Goal: Task Accomplishment & Management: Use online tool/utility

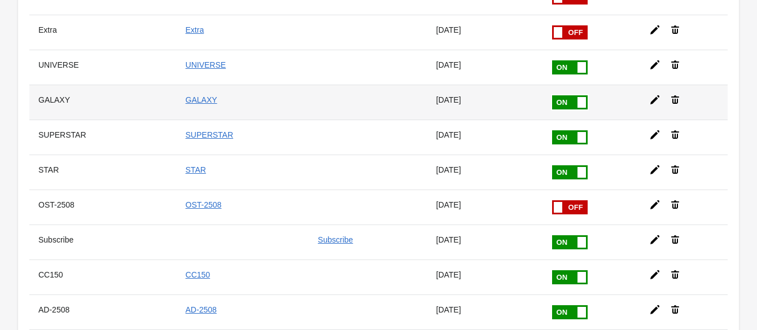
scroll to position [424, 0]
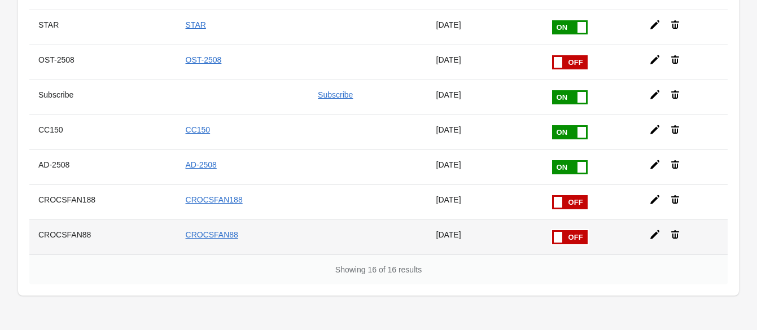
click at [653, 229] on icon at bounding box center [655, 234] width 11 height 11
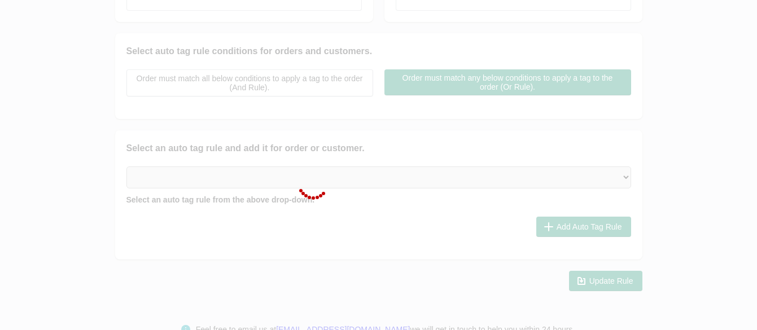
checkbox input "false"
type input "CROCSFAN88"
checkbox input "true"
type input "CROCSFAN88"
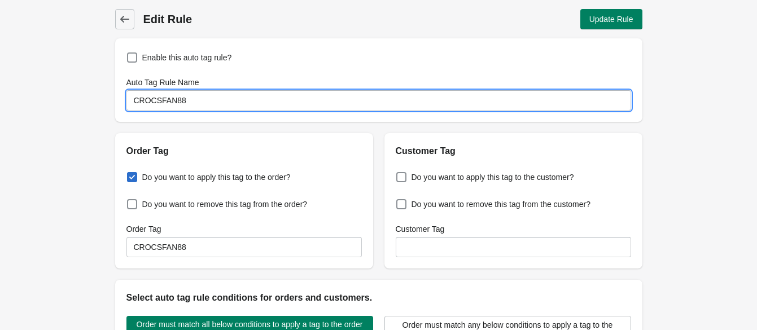
drag, startPoint x: 203, startPoint y: 92, endPoint x: 208, endPoint y: 103, distance: 13.1
click at [203, 97] on input "CROCSFAN88" at bounding box center [379, 100] width 505 height 20
type input "CROCSFAN100K"
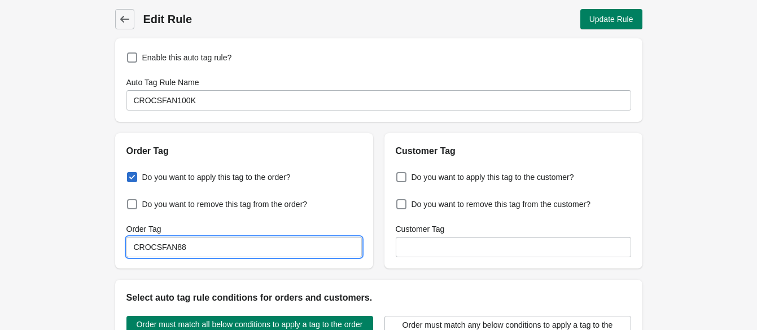
click at [231, 257] on input "CROCSFAN88" at bounding box center [245, 247] width 236 height 20
paste input "100K"
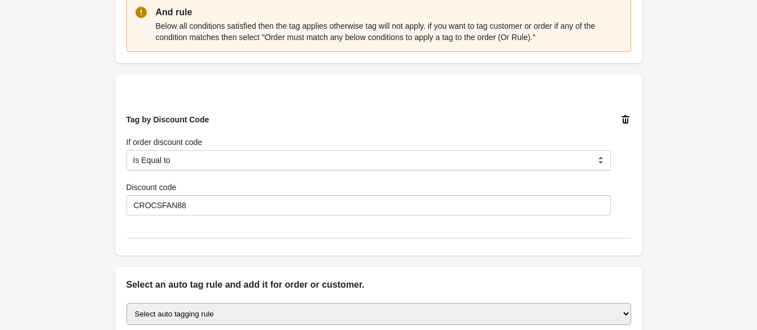
scroll to position [424, 0]
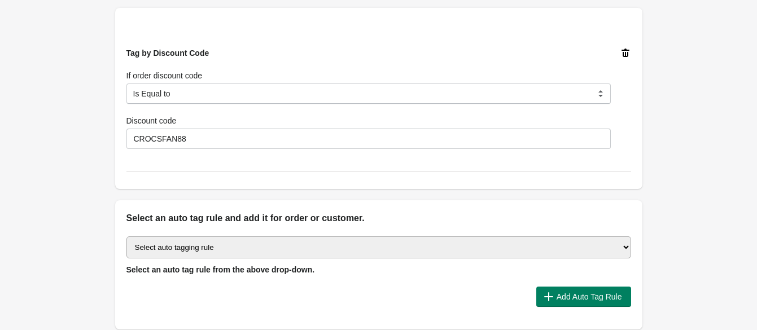
type input "CROCSFAN100K"
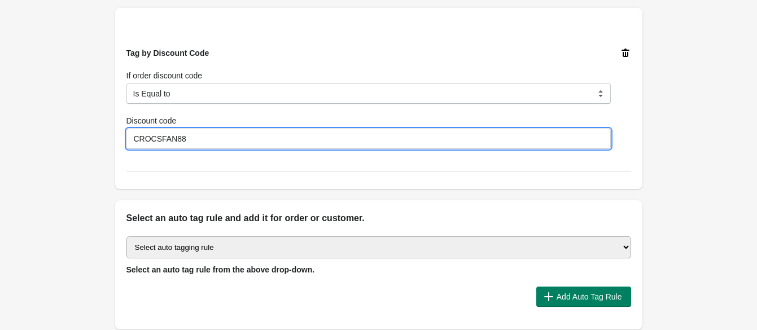
click at [189, 137] on input "CROCSFAN88" at bounding box center [369, 139] width 485 height 20
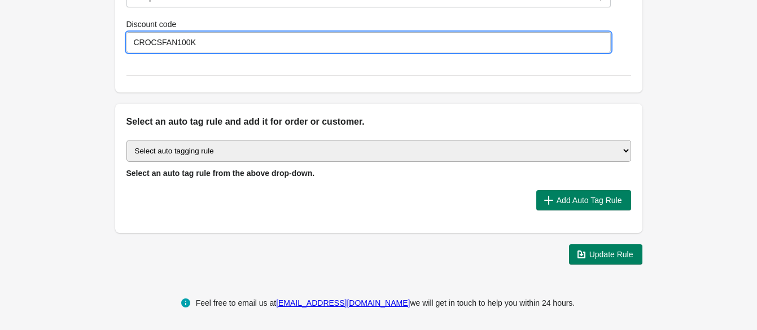
scroll to position [521, 0]
type input "CROCSFAN100K"
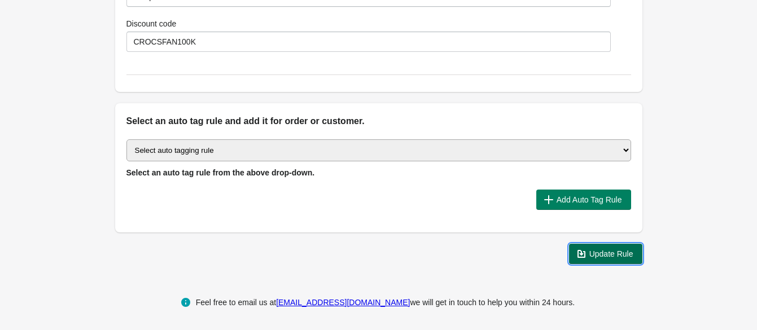
click at [617, 256] on span "Update Rule" at bounding box center [612, 254] width 44 height 9
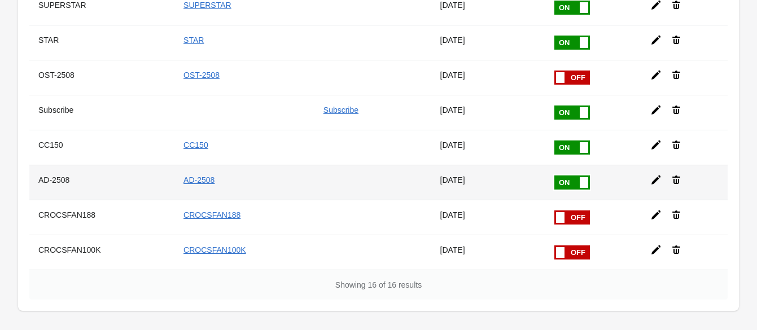
scroll to position [451, 0]
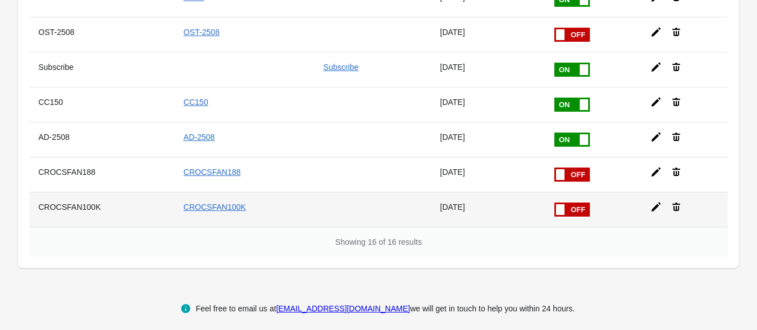
click at [556, 203] on span at bounding box center [554, 203] width 71 height 0
click at [0, 0] on input "checkbox" at bounding box center [0, 0] width 0 height 0
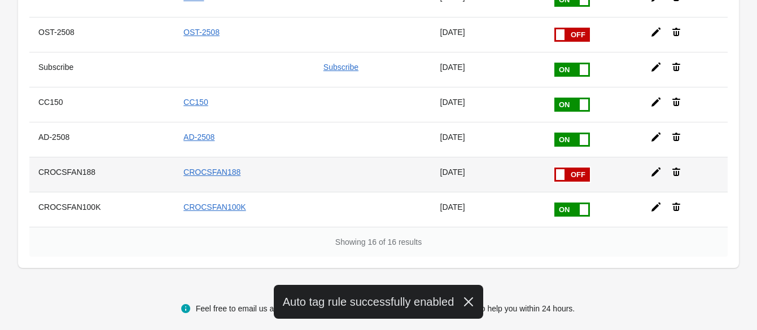
click at [652, 167] on icon at bounding box center [656, 172] width 11 height 11
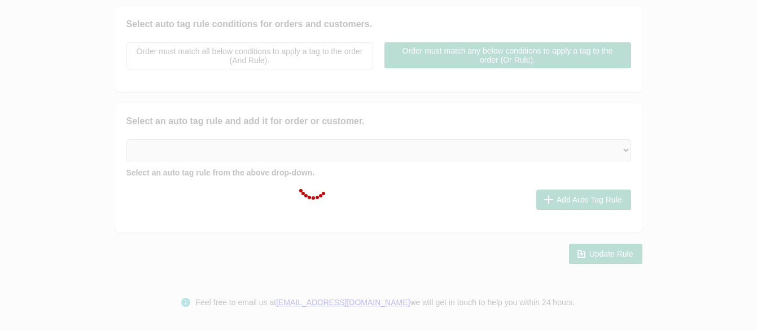
checkbox input "false"
type input "CROCSFAN188"
checkbox input "true"
type input "CROCSFAN188"
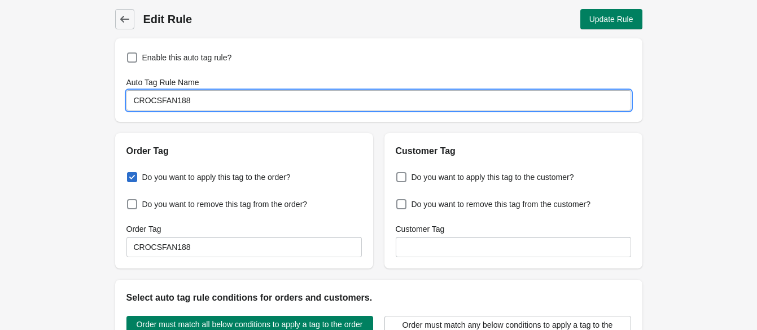
click at [201, 98] on input "CROCSFAN188" at bounding box center [379, 100] width 505 height 20
type input "CROCSFAN150K"
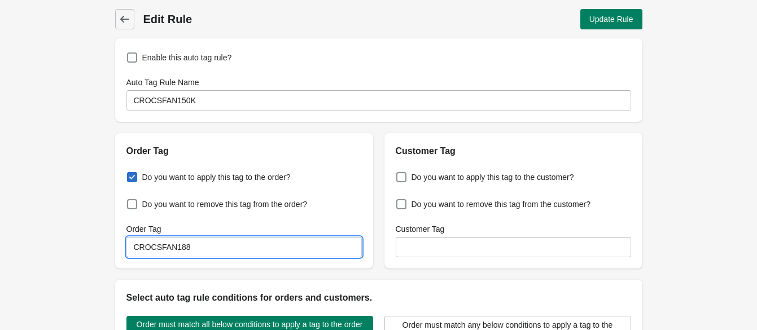
click at [191, 245] on input "CROCSFAN188" at bounding box center [245, 247] width 236 height 20
paste input "50K"
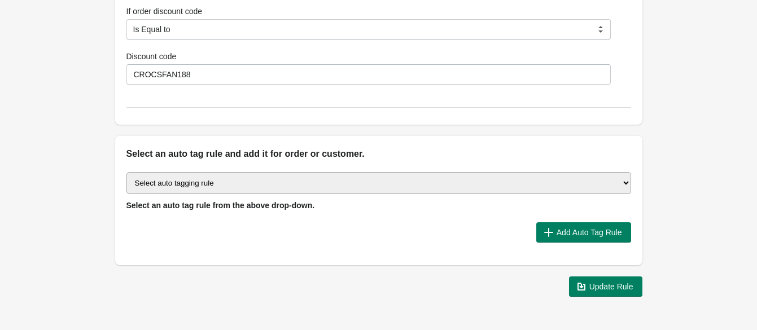
scroll to position [494, 0]
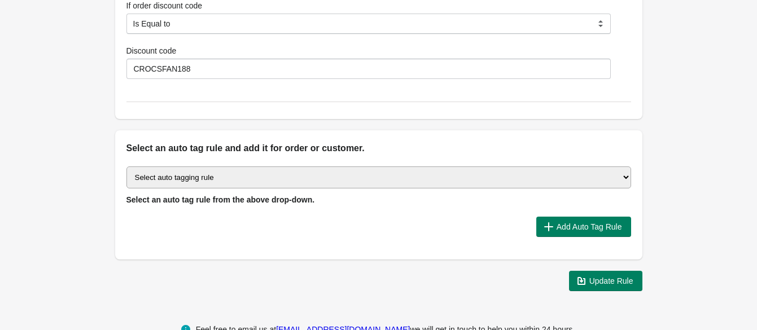
type input "CROCSFAN150K"
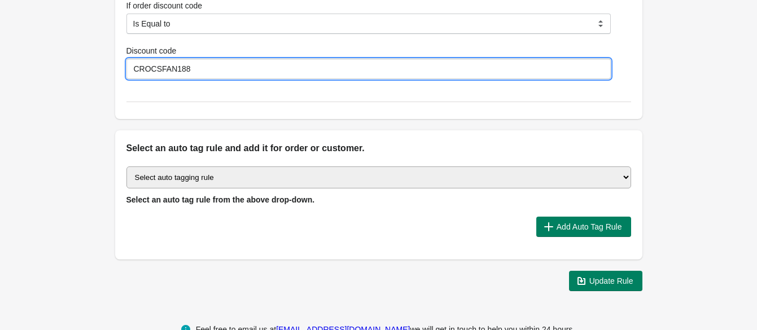
click at [203, 59] on input "CROCSFAN188" at bounding box center [369, 69] width 485 height 20
type input "CROCSFAN150K"
click at [602, 277] on span "Update Rule" at bounding box center [612, 281] width 44 height 9
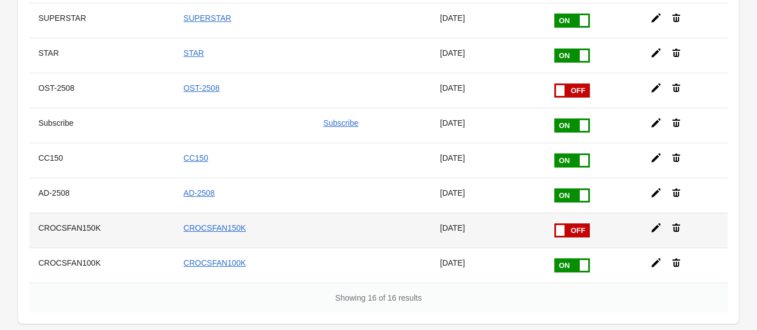
scroll to position [451, 0]
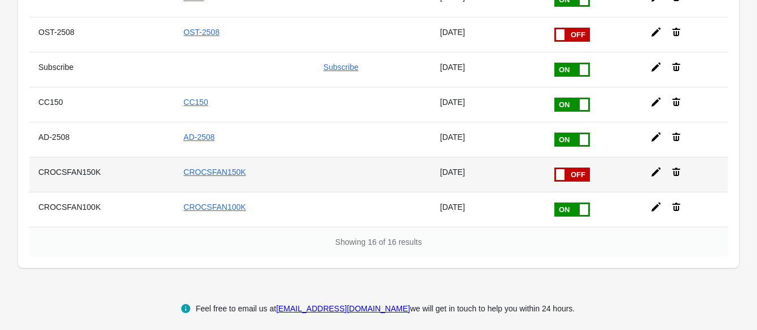
click at [571, 168] on span at bounding box center [554, 168] width 71 height 0
click at [0, 0] on input "checkbox" at bounding box center [0, 0] width 0 height 0
